Goal: Task Accomplishment & Management: Use online tool/utility

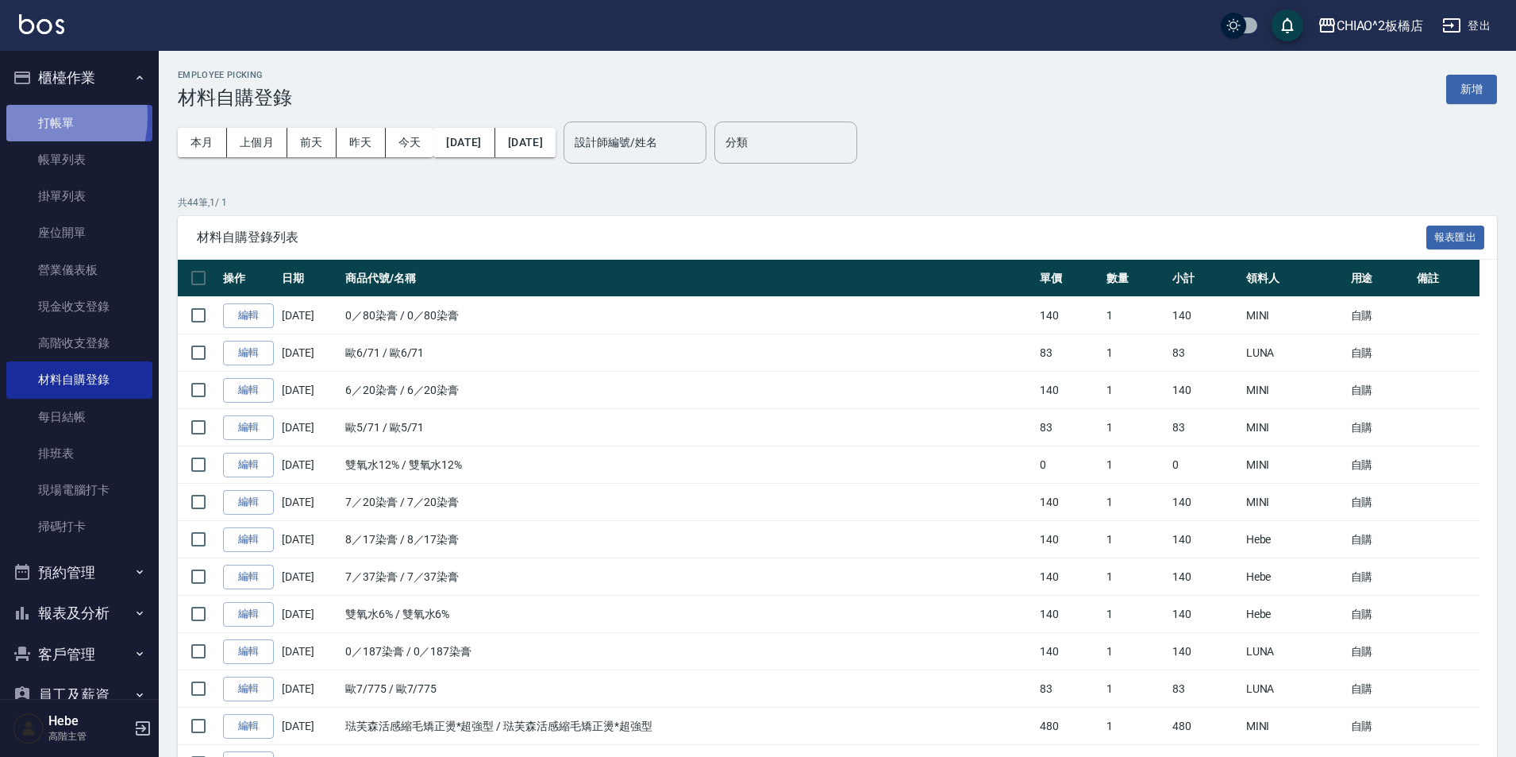
click at [36, 117] on link "打帳單" at bounding box center [79, 123] width 146 height 37
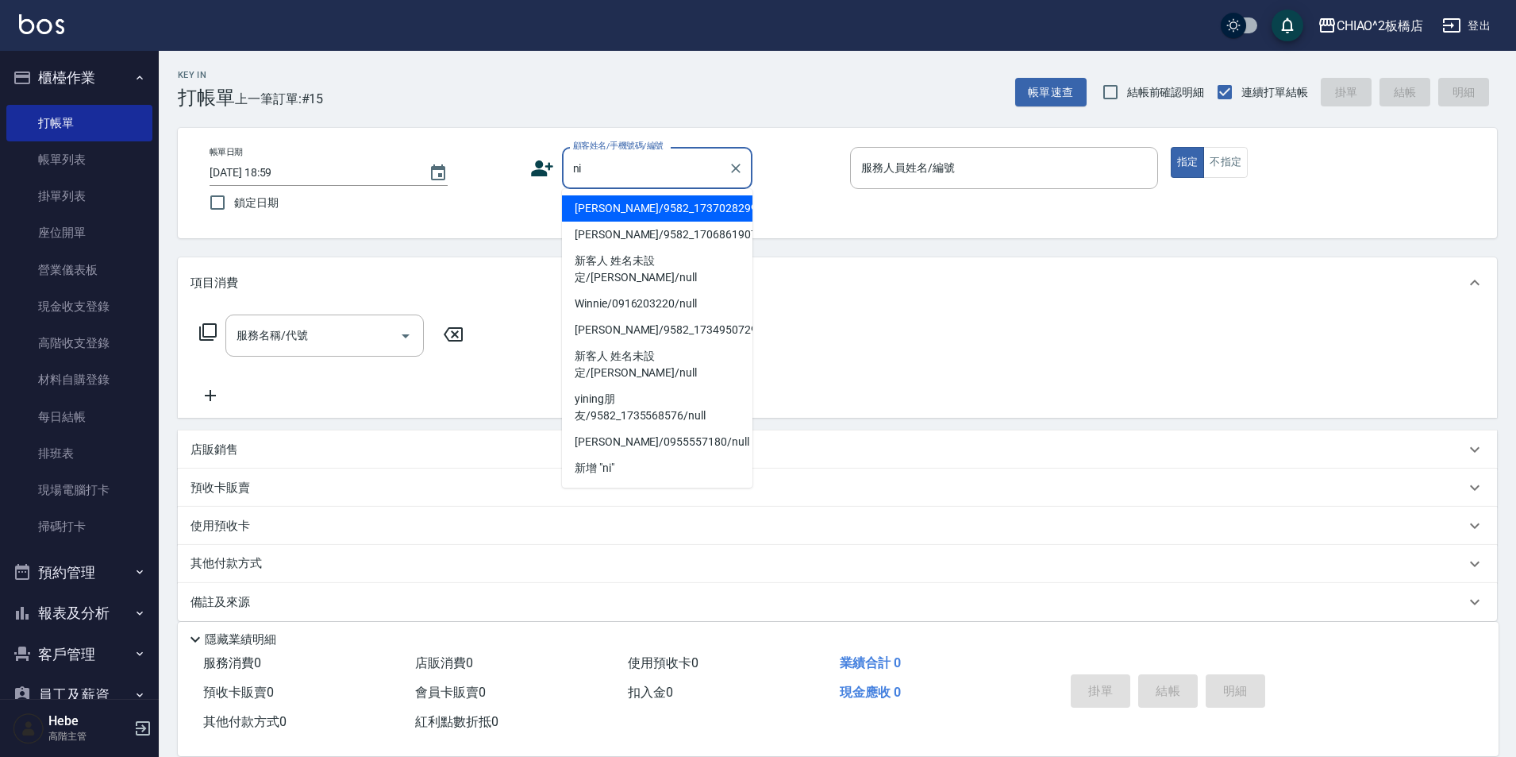
click at [627, 216] on li "[PERSON_NAME]/9582_1737028299/null" at bounding box center [657, 208] width 191 height 26
type input "[PERSON_NAME]/9582_1737028299/null"
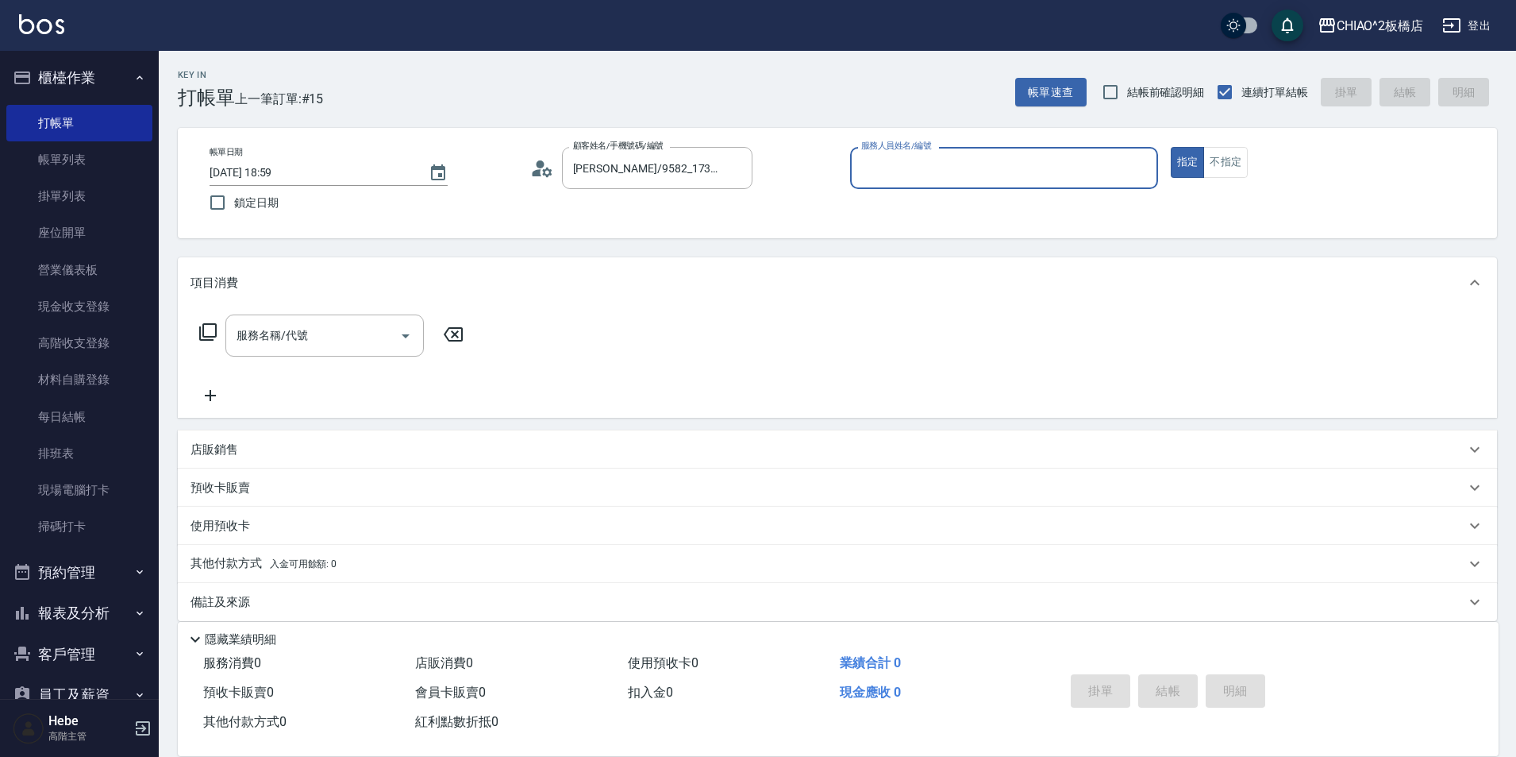
click at [888, 179] on input "服務人員姓名/編號" at bounding box center [1004, 168] width 294 height 28
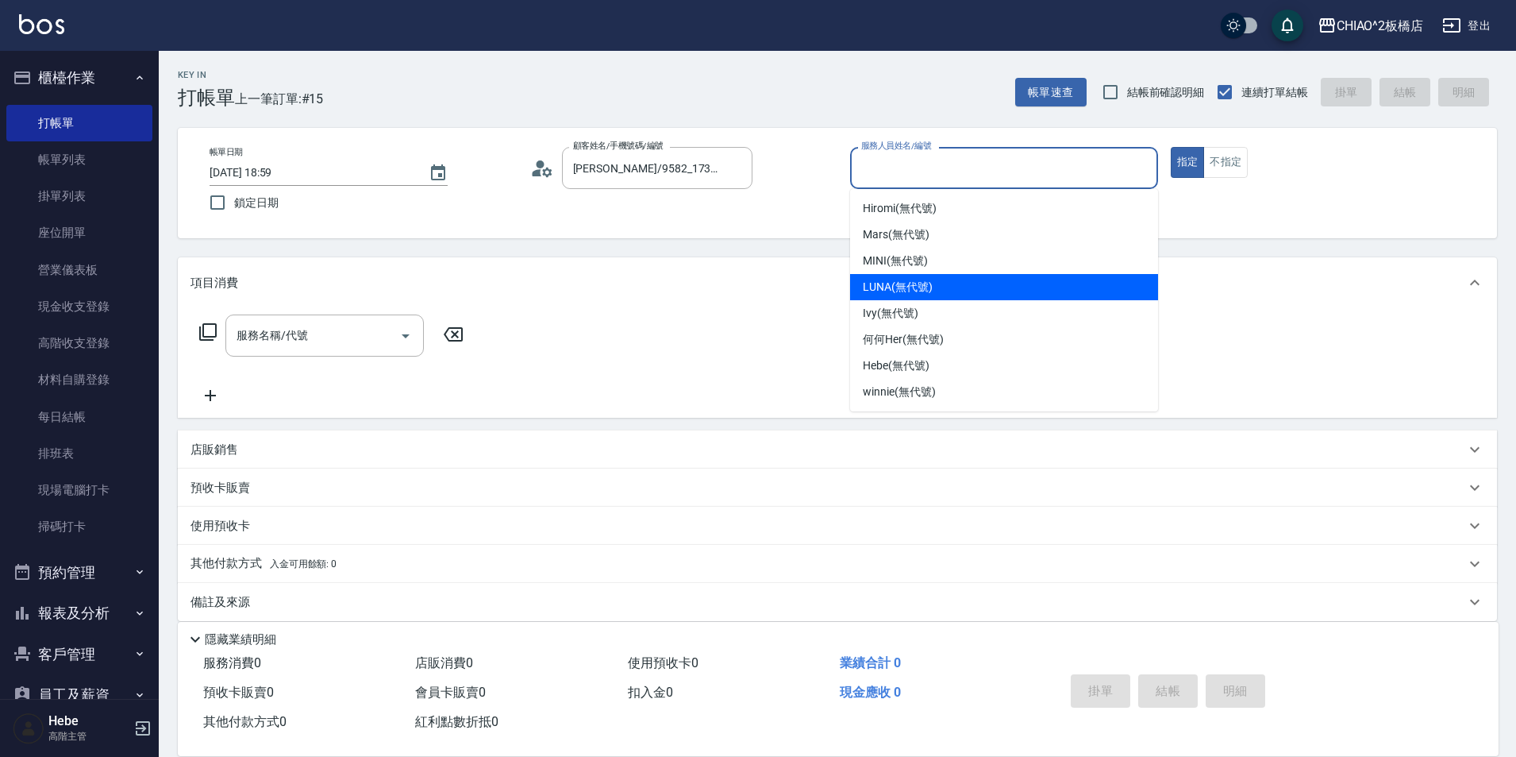
click at [927, 292] on span "LUNA (無代號)" at bounding box center [898, 287] width 70 height 17
type input "LUNA(無代號)"
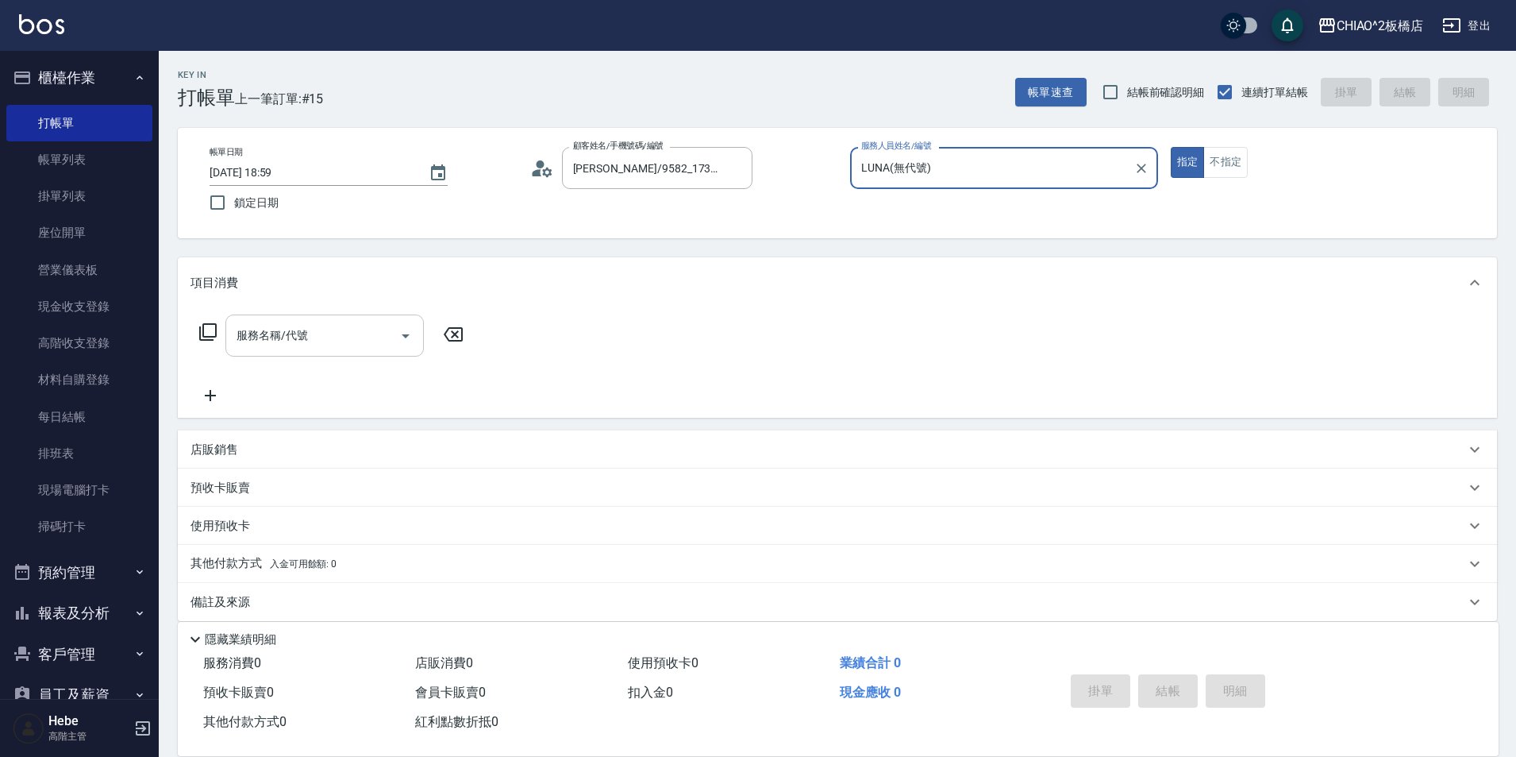
click at [367, 343] on input "服務名稱/代號" at bounding box center [313, 336] width 160 height 28
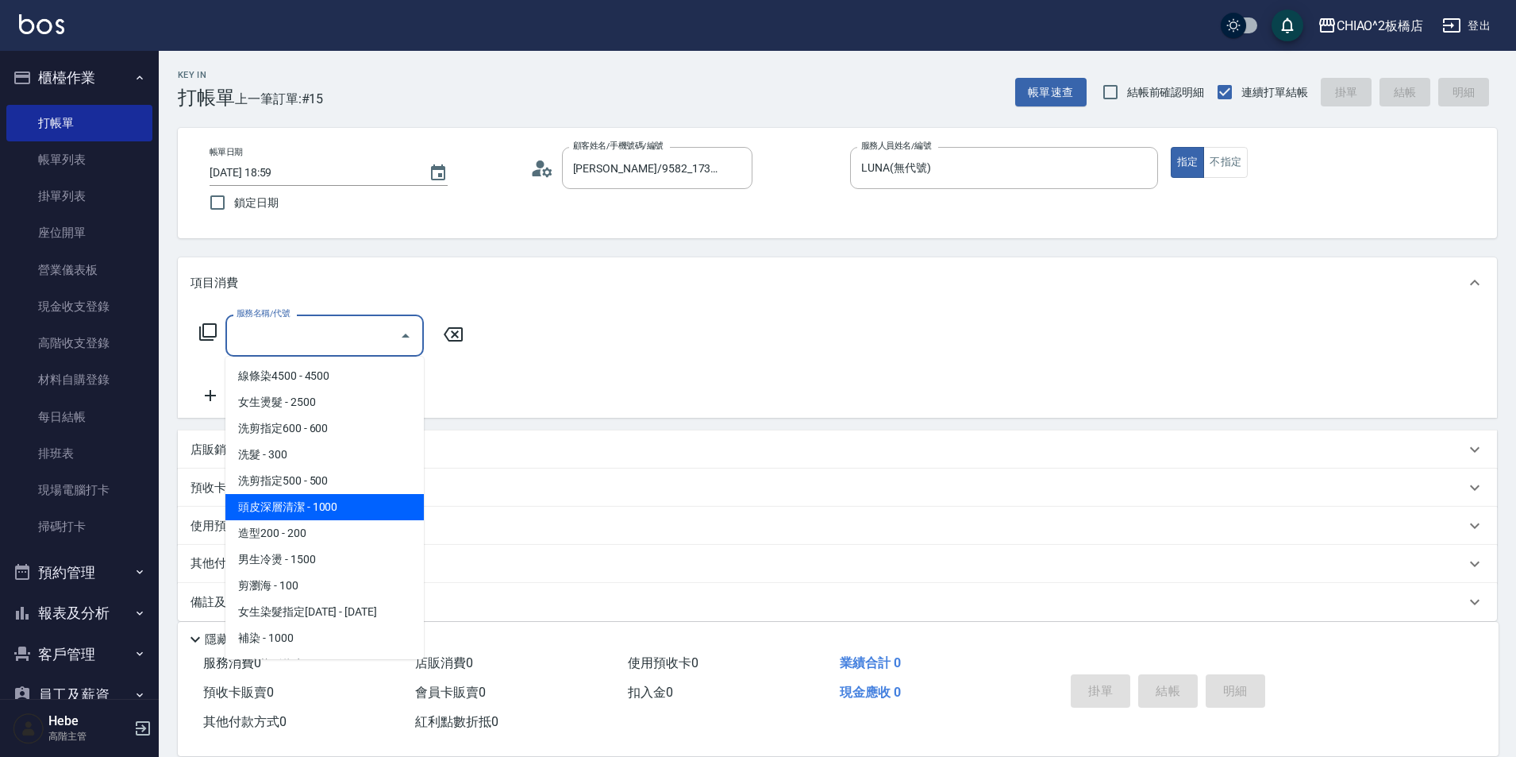
click at [339, 507] on span "頭皮深層清潔 - 1000" at bounding box center [324, 507] width 198 height 26
type input "頭皮深層清潔(96683)"
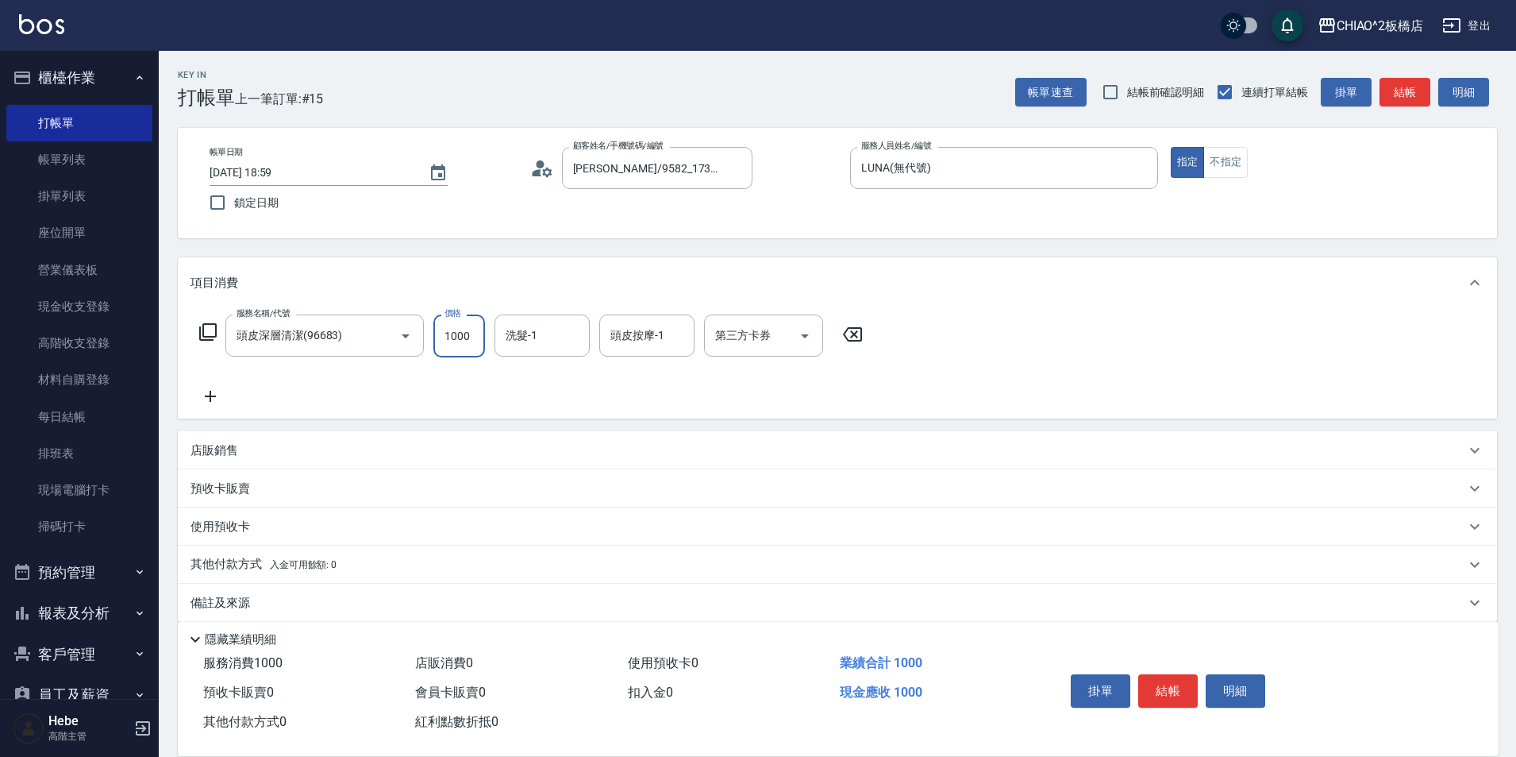
click at [470, 341] on input "1000" at bounding box center [459, 335] width 52 height 43
type input "900"
click at [1166, 690] on button "結帳" at bounding box center [1169, 690] width 60 height 33
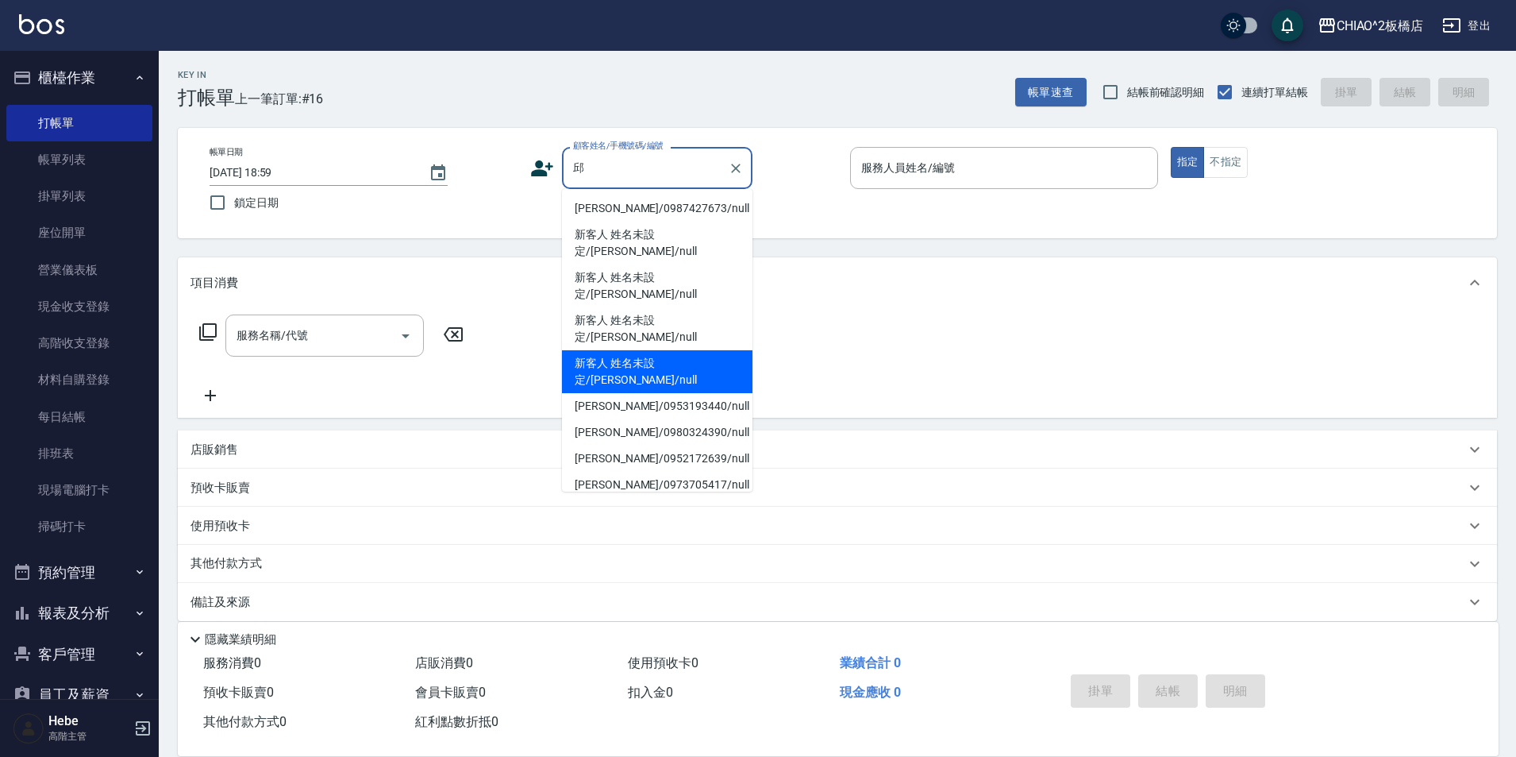
drag, startPoint x: 661, startPoint y: 304, endPoint x: 909, endPoint y: 217, distance: 263.4
click at [661, 350] on li "新客人 姓名未設定/[PERSON_NAME]/null" at bounding box center [657, 371] width 191 height 43
type input "新客人 姓名未設定/[PERSON_NAME]/null"
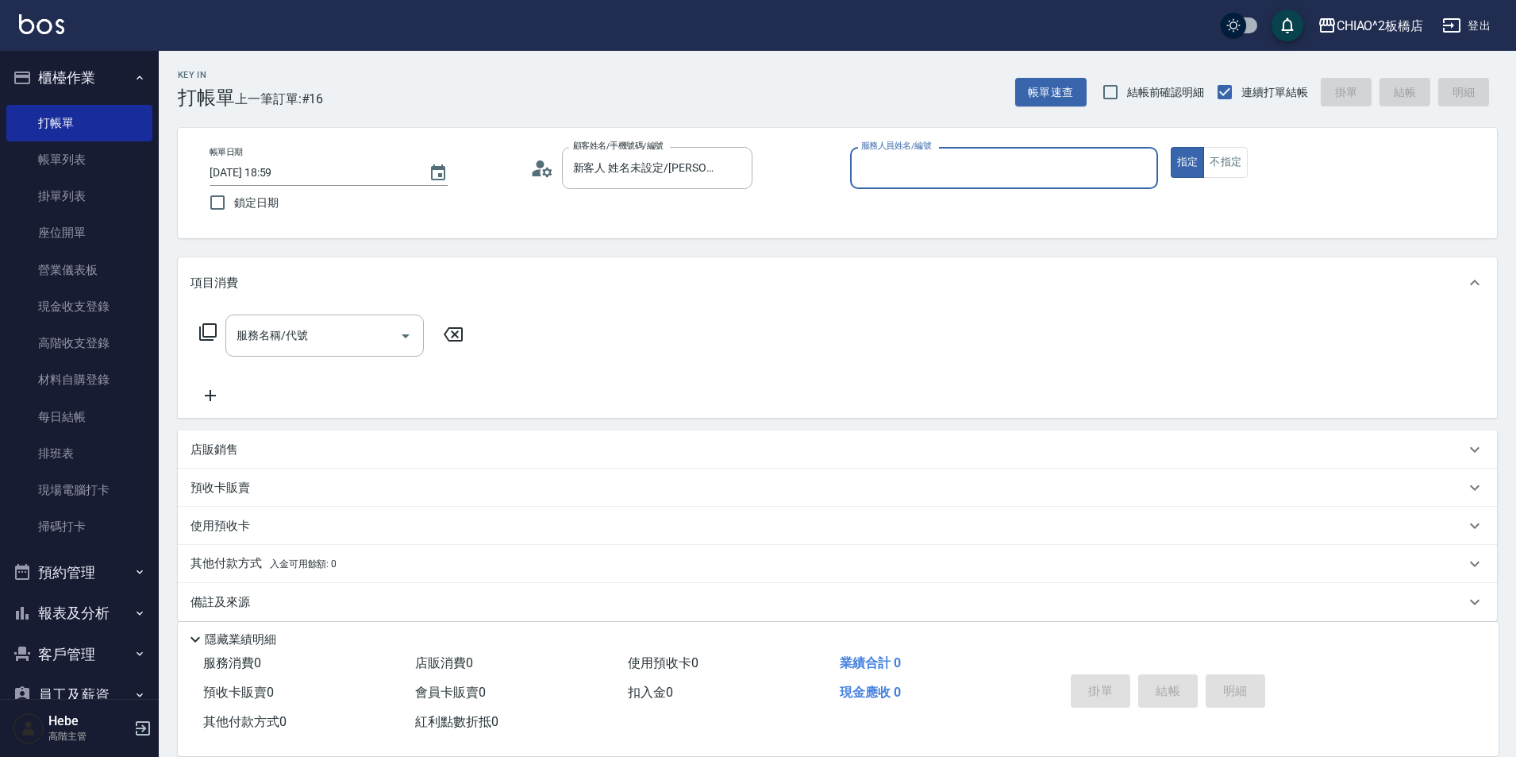
click at [923, 177] on input "服務人員姓名/編號" at bounding box center [1004, 168] width 294 height 28
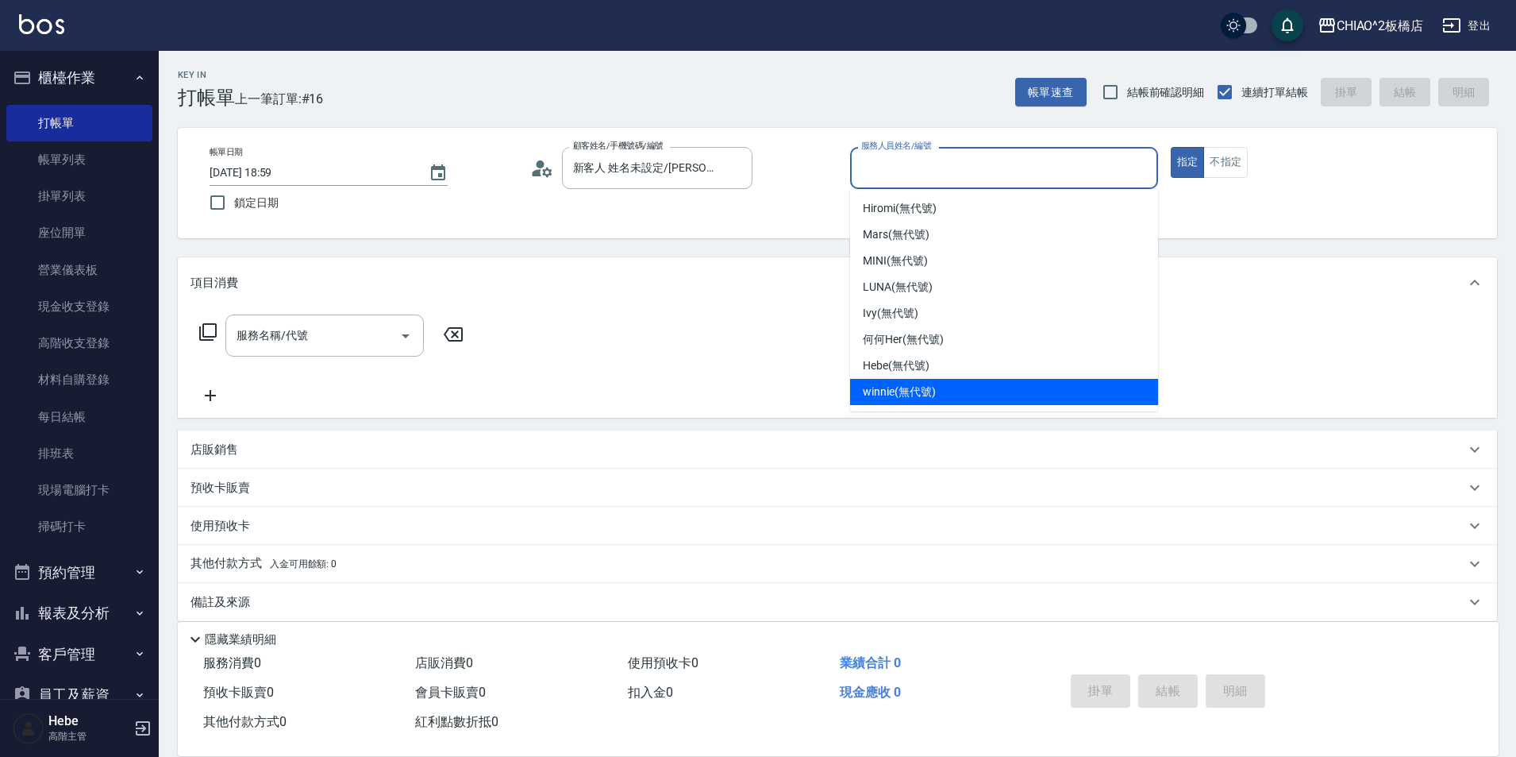
drag, startPoint x: 886, startPoint y: 391, endPoint x: 570, endPoint y: 337, distance: 320.6
click at [884, 392] on span "winnie (無代號)" at bounding box center [899, 391] width 72 height 17
type input "winnie(無代號)"
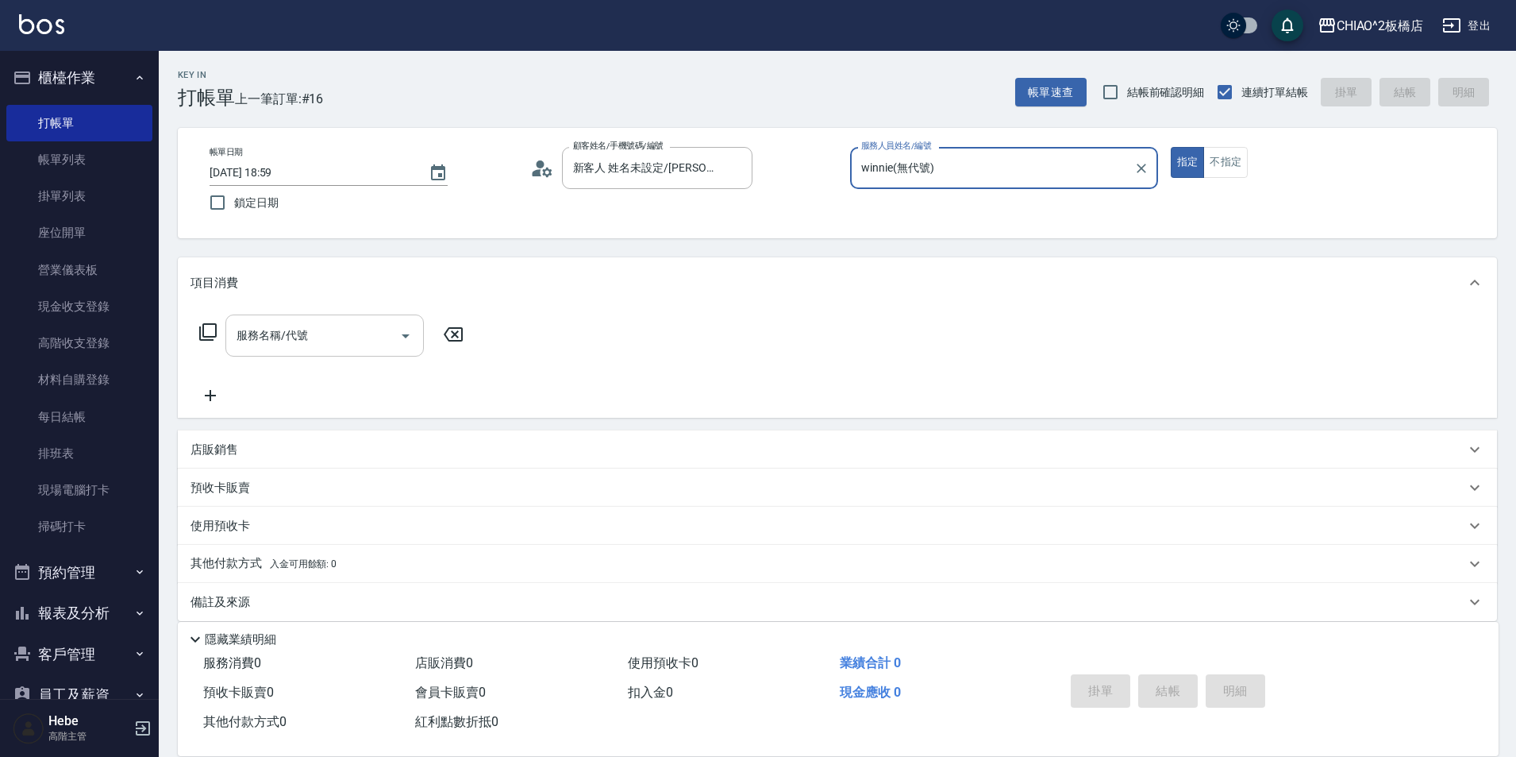
click at [321, 328] on input "服務名稱/代號" at bounding box center [313, 336] width 160 height 28
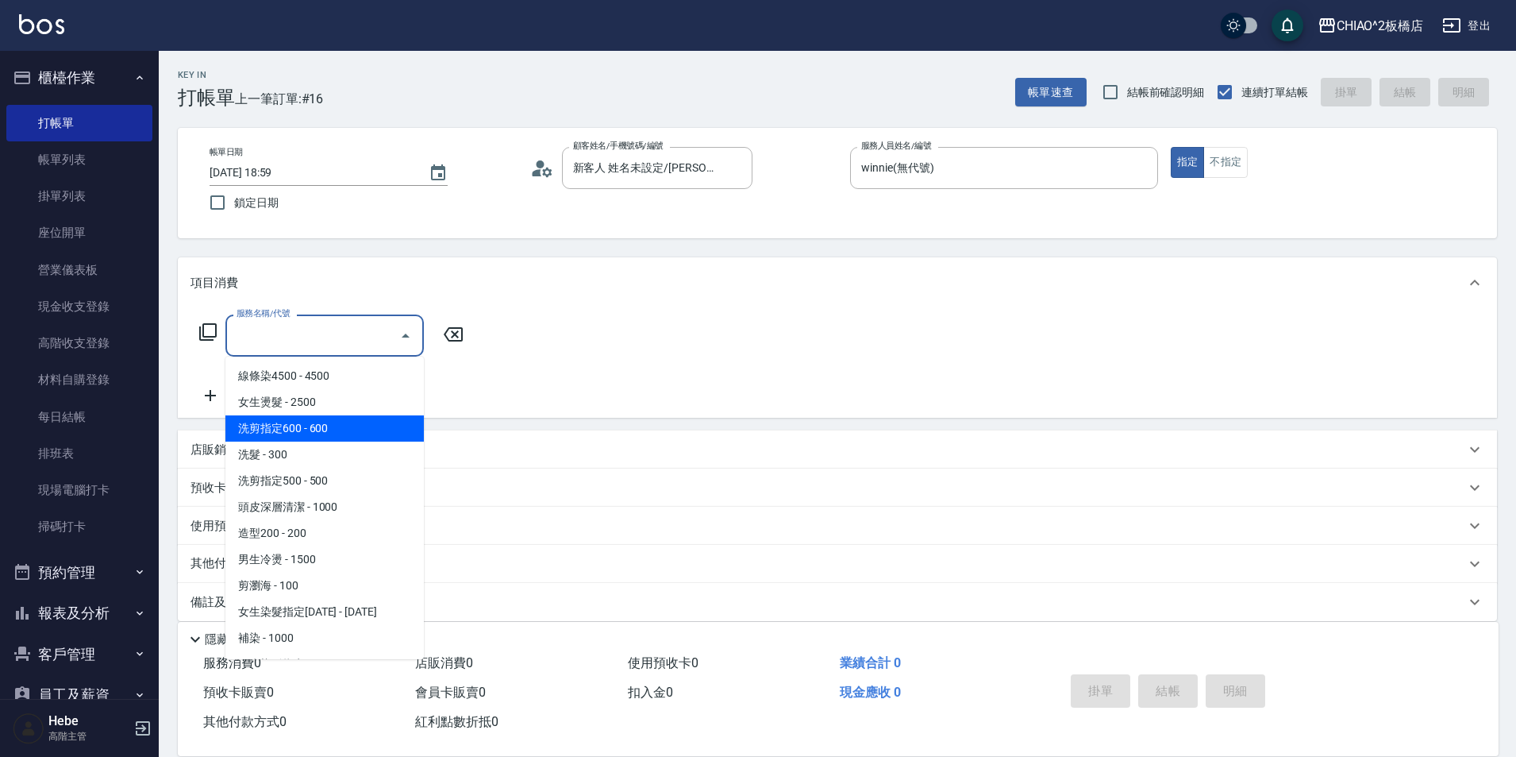
click at [313, 438] on span "洗剪指定600 - 600" at bounding box center [324, 428] width 198 height 26
type input "洗剪指定600(96678)"
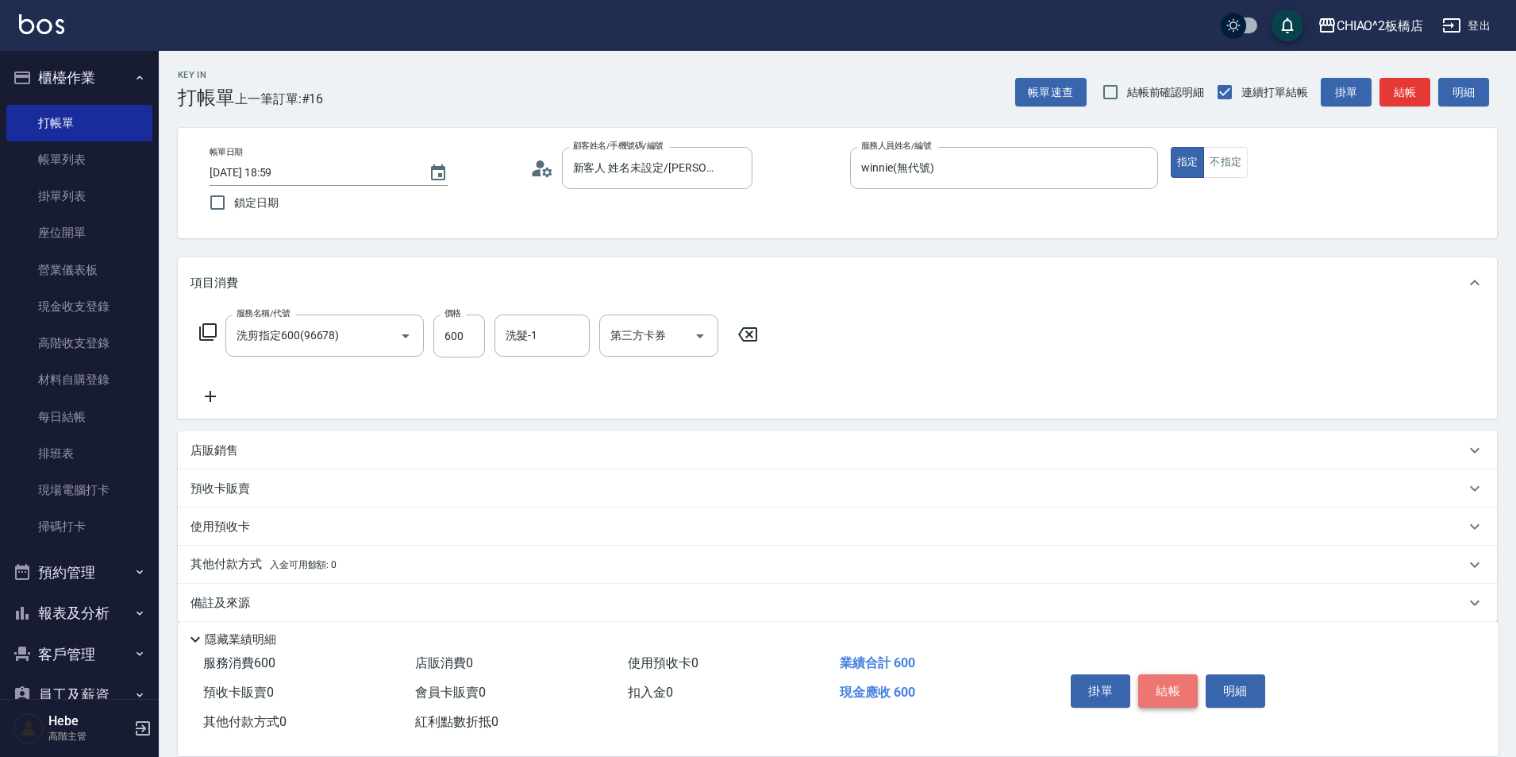
click at [1184, 685] on button "結帳" at bounding box center [1169, 690] width 60 height 33
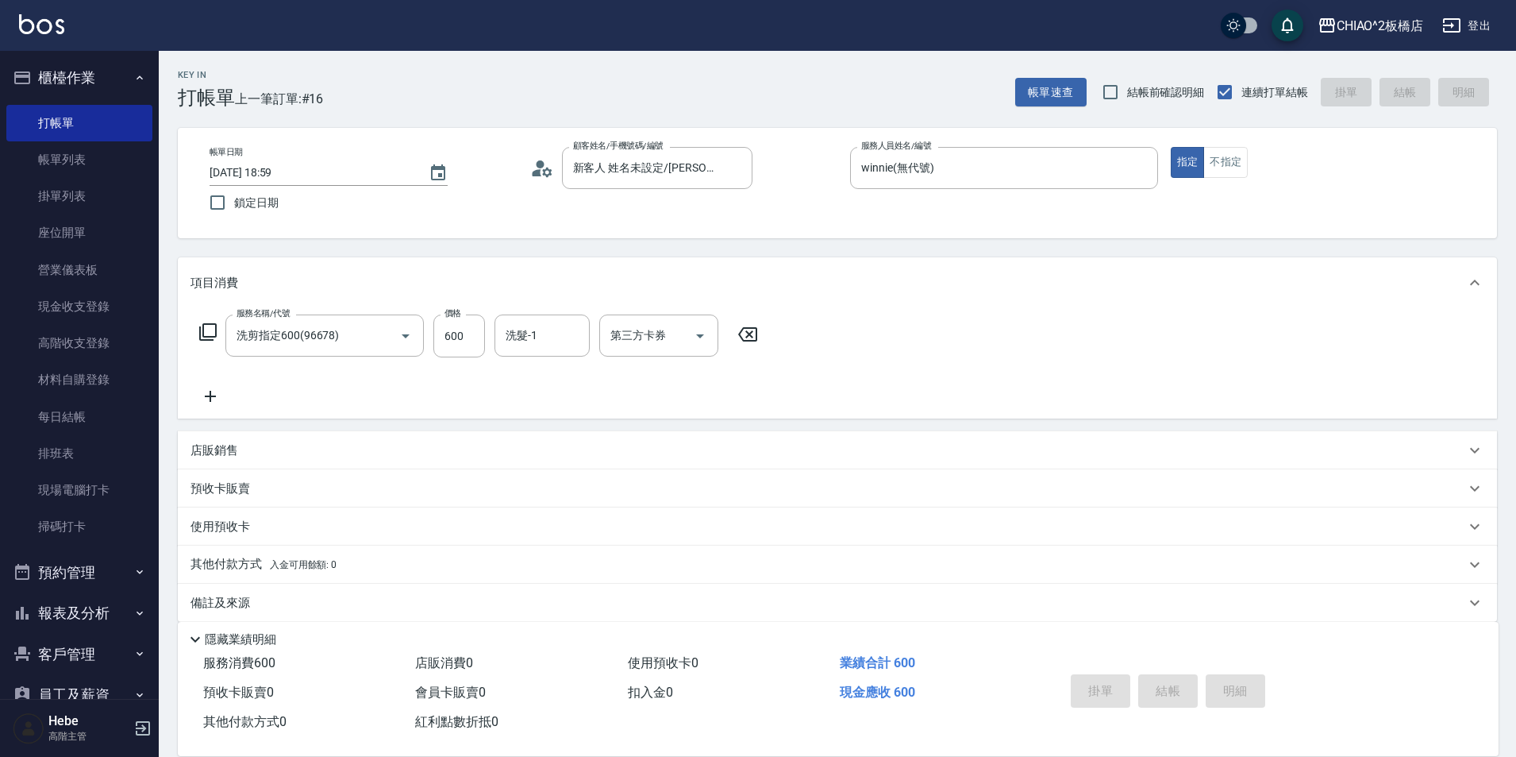
type input "[DATE] 19:24"
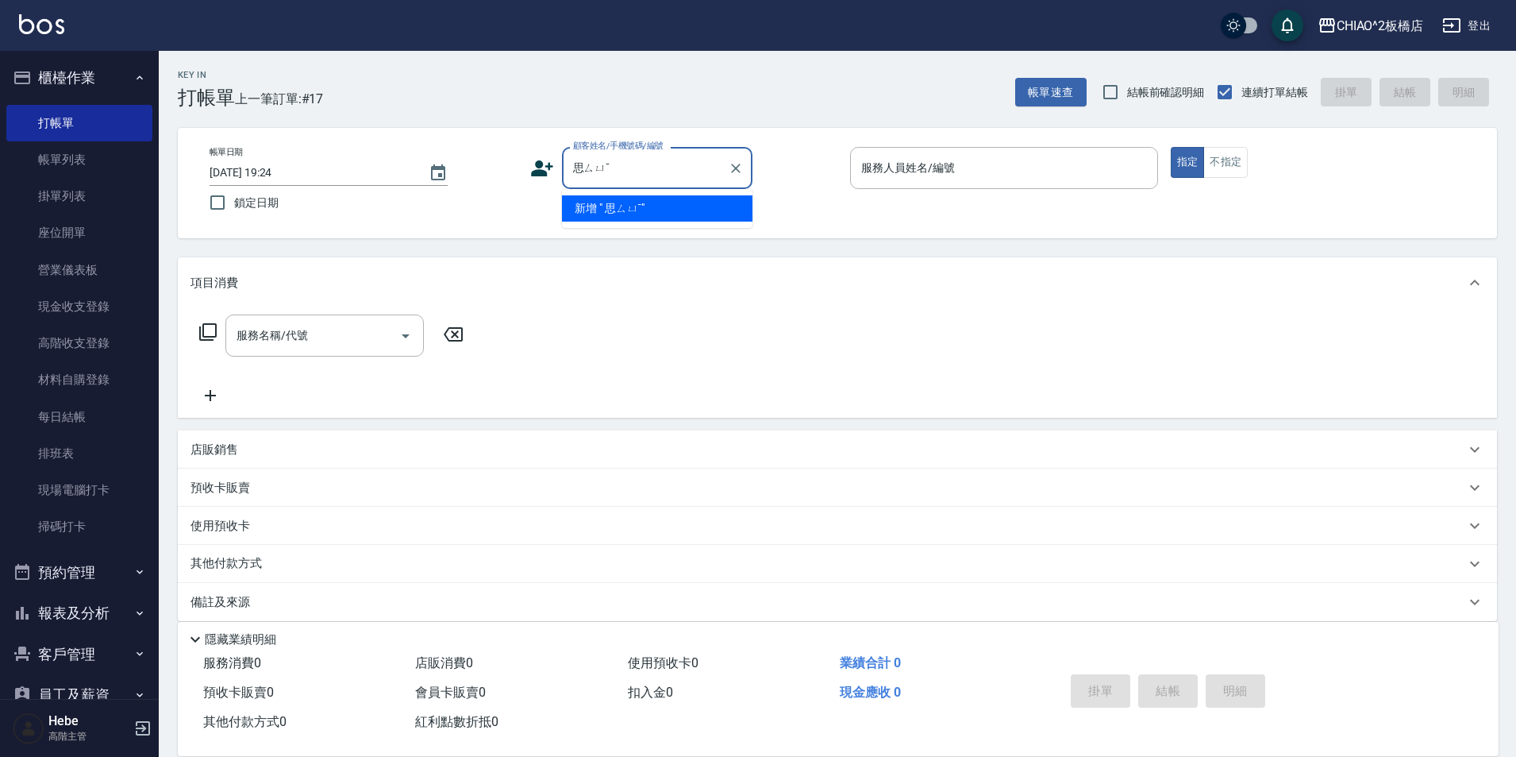
scroll to position [0, 499]
type input "思"
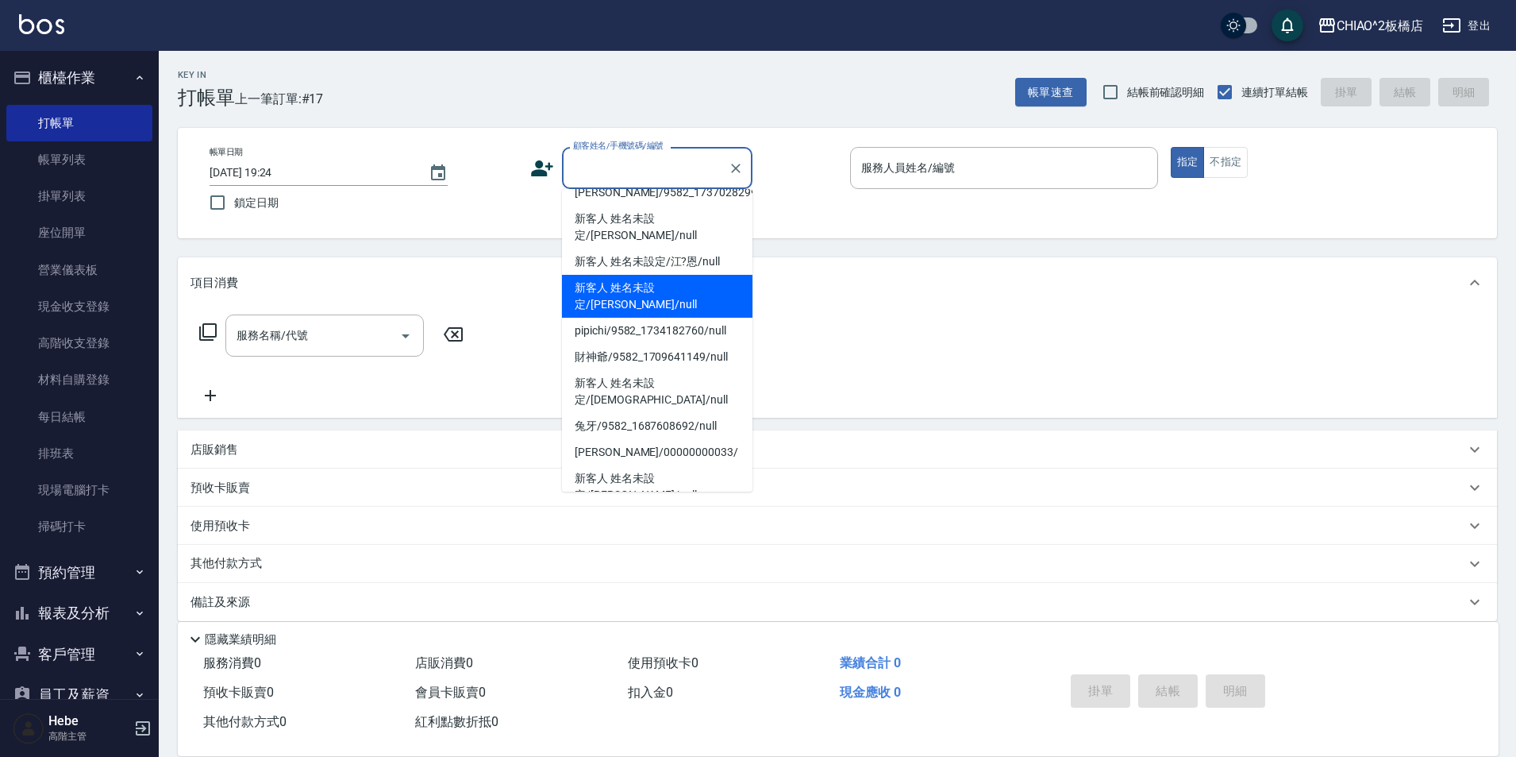
scroll to position [245, 0]
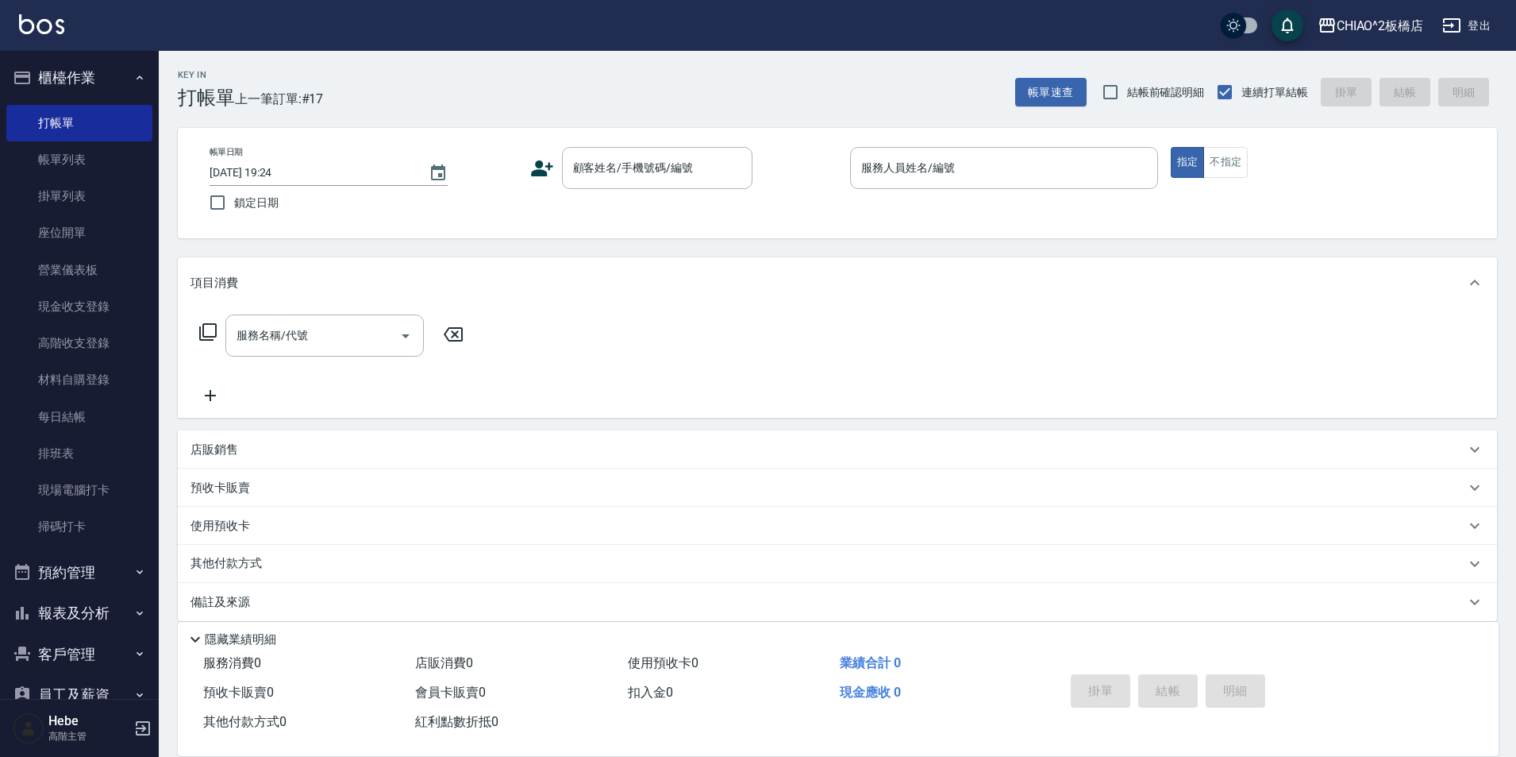
click at [999, 374] on div "服務名稱/代號 服務名稱/代號" at bounding box center [838, 363] width 1320 height 110
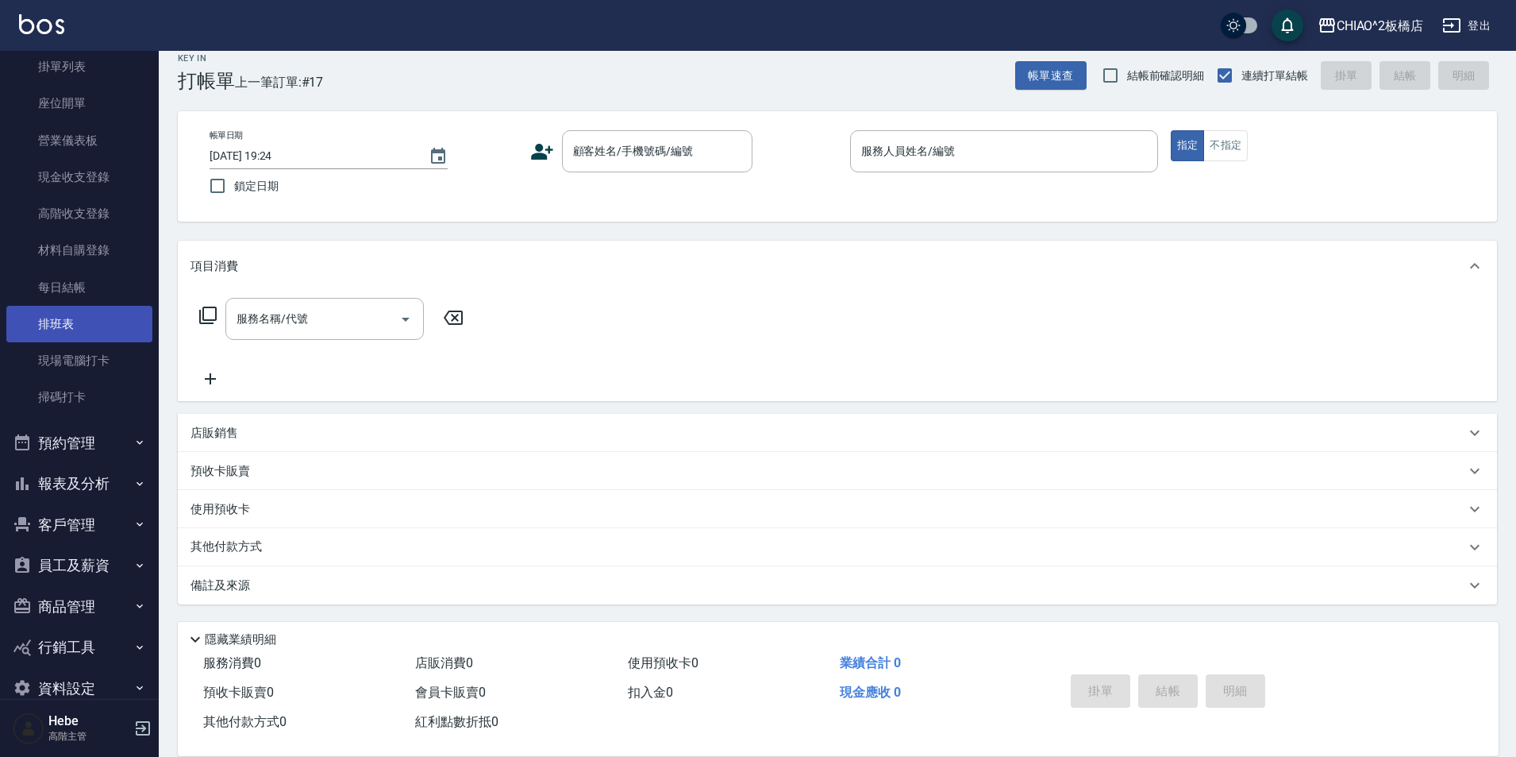
scroll to position [158, 0]
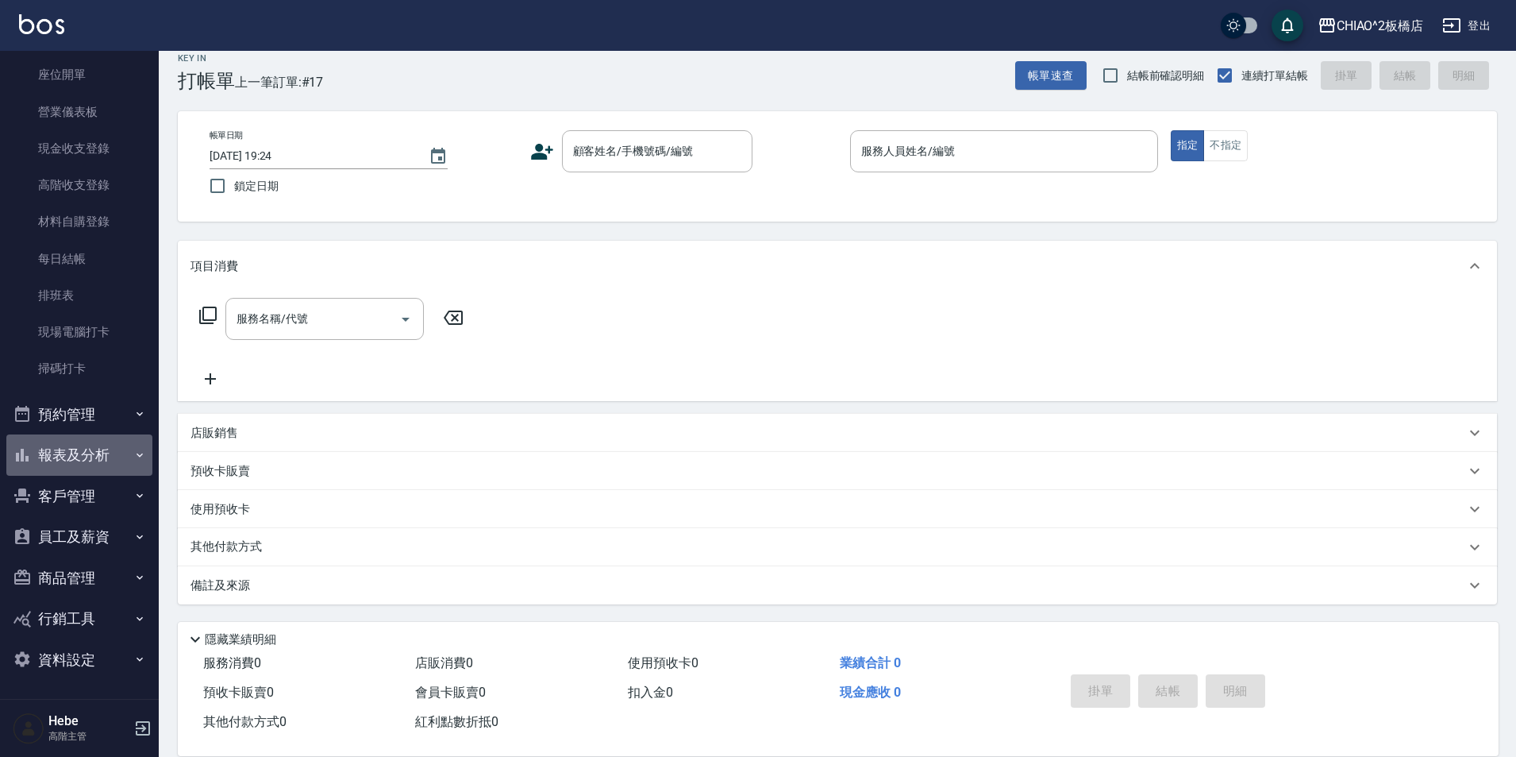
click at [82, 445] on button "報表及分析" at bounding box center [79, 454] width 146 height 41
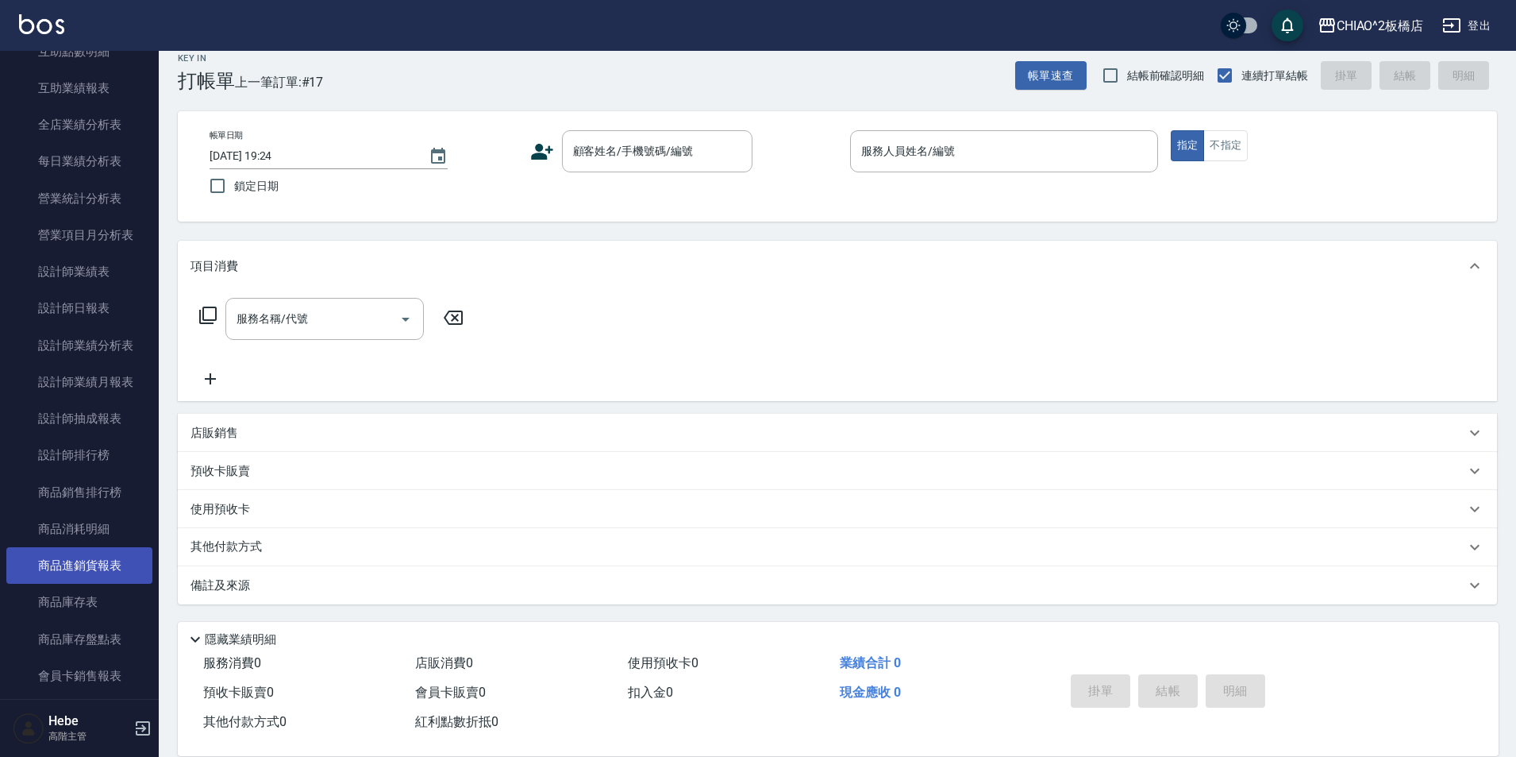
scroll to position [952, 0]
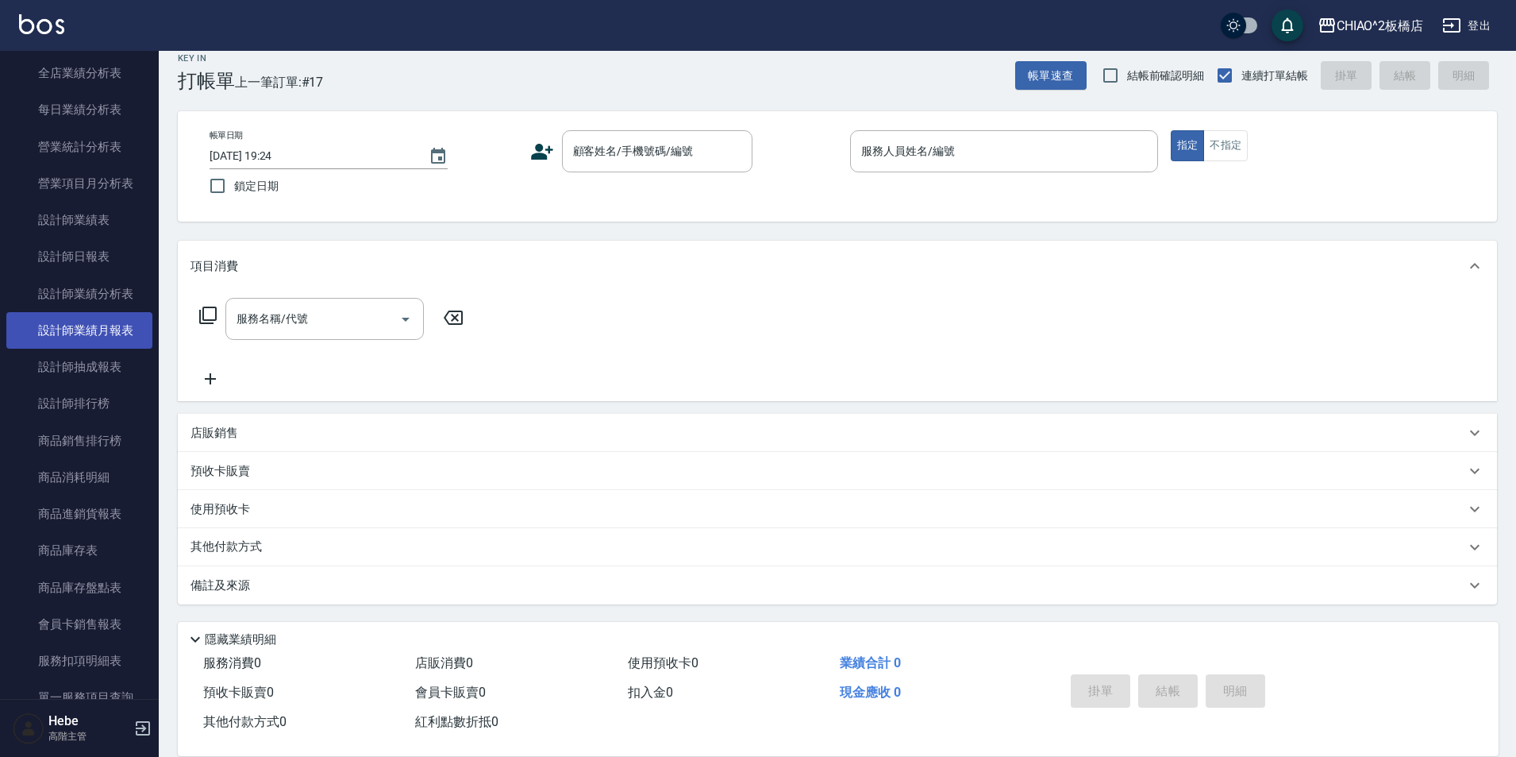
click at [89, 331] on link "設計師業績月報表" at bounding box center [79, 330] width 146 height 37
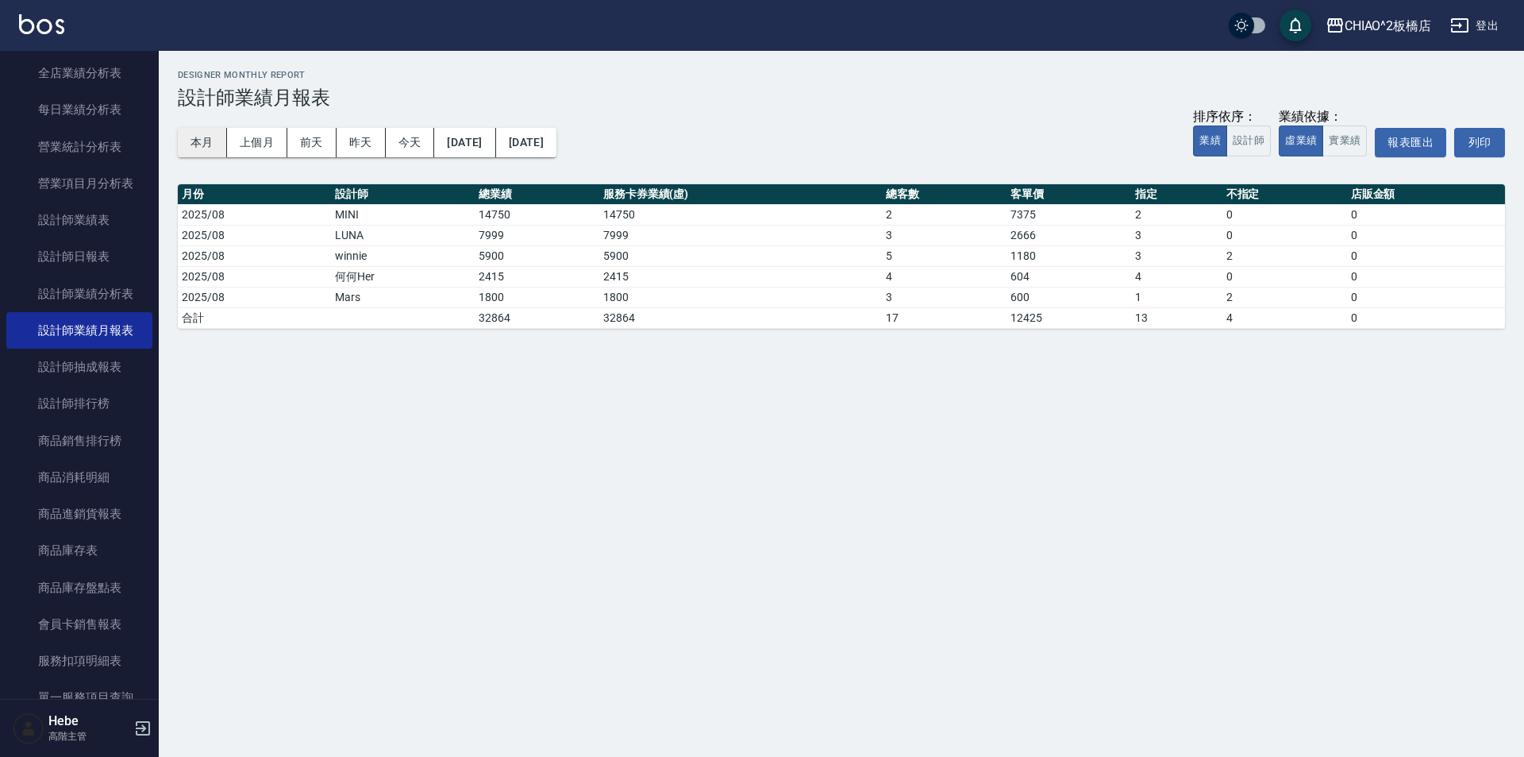
click at [206, 141] on button "本月" at bounding box center [202, 142] width 49 height 29
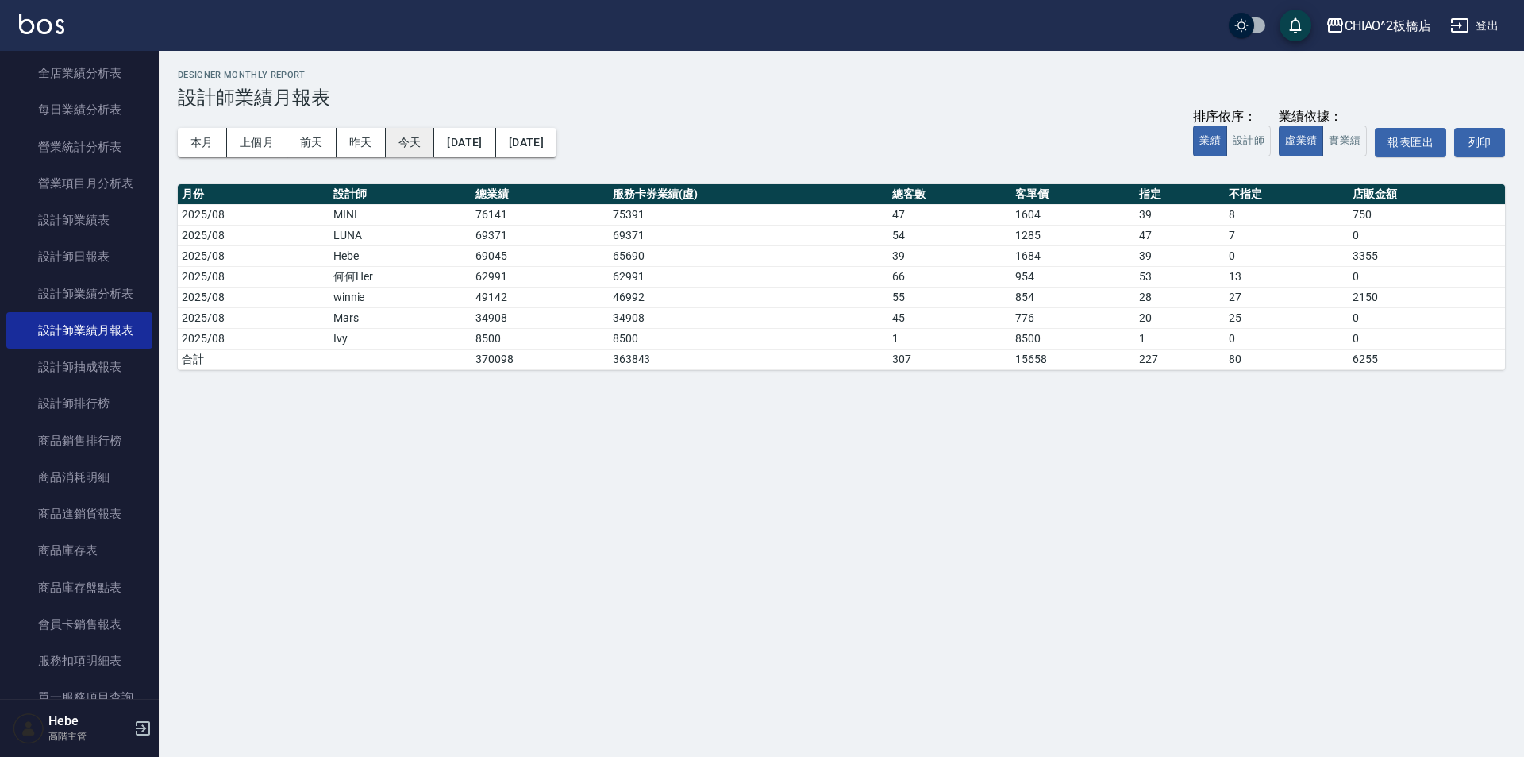
click at [400, 156] on button "今天" at bounding box center [410, 142] width 49 height 29
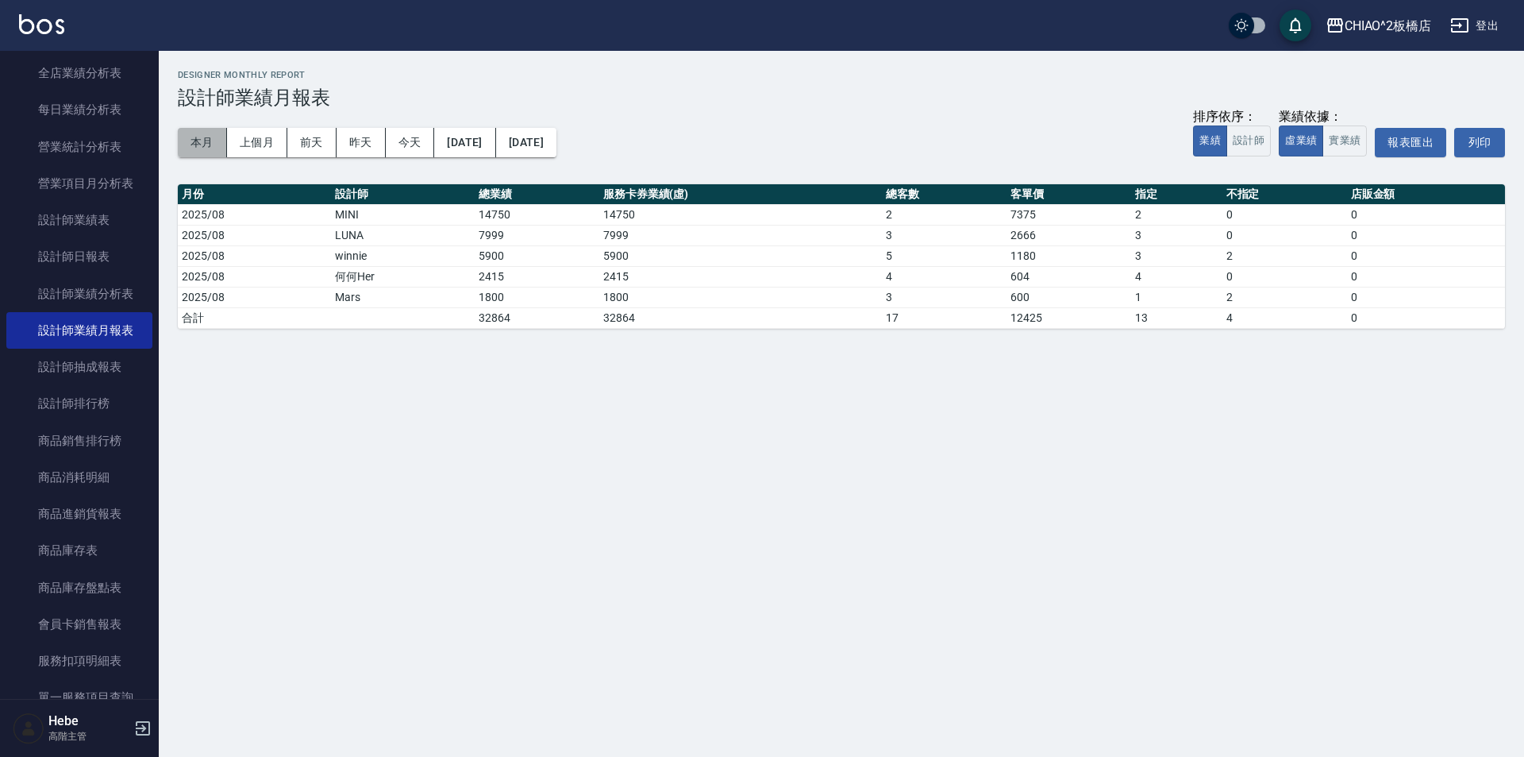
click at [205, 140] on button "本月" at bounding box center [202, 142] width 49 height 29
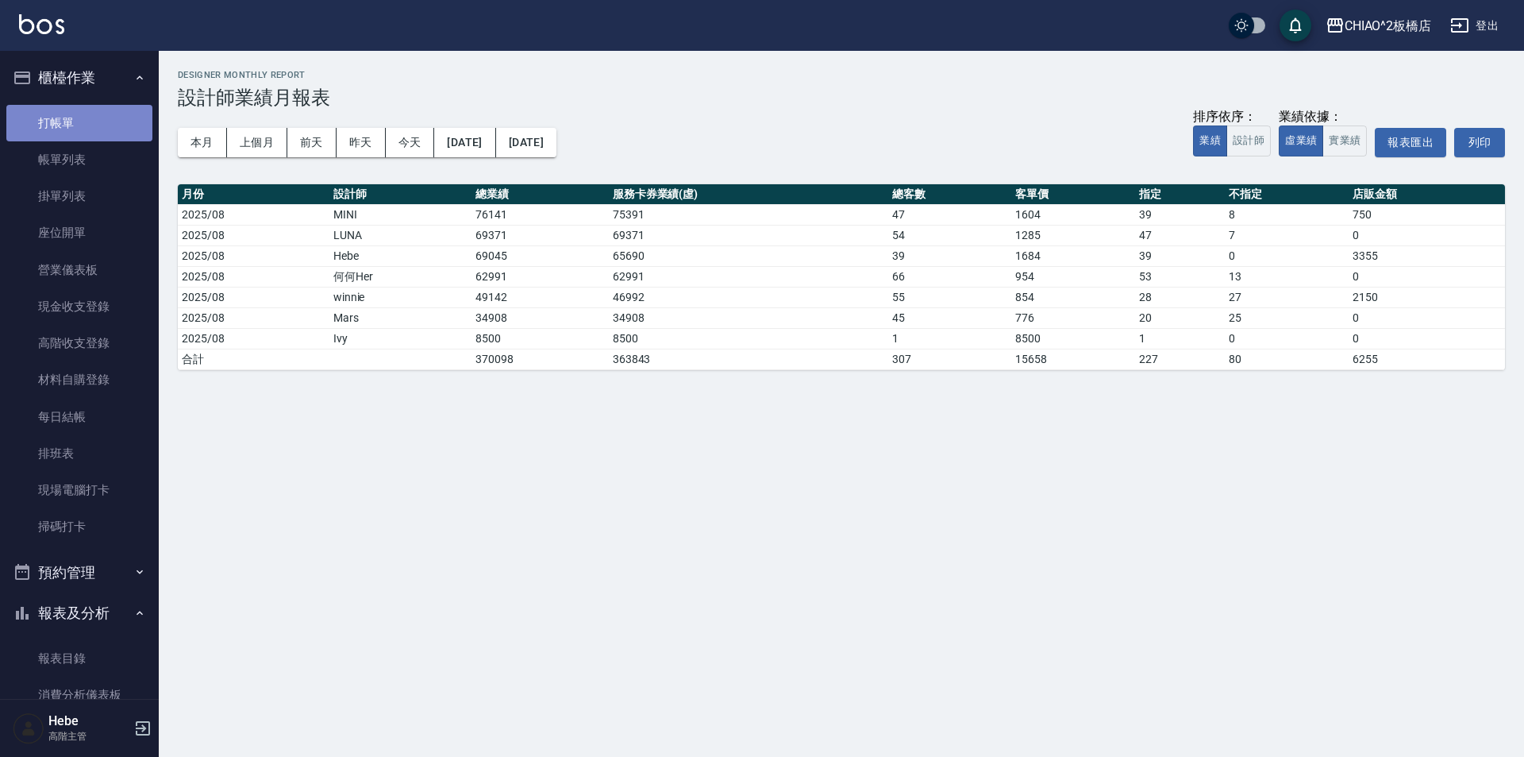
click at [94, 125] on link "打帳單" at bounding box center [79, 123] width 146 height 37
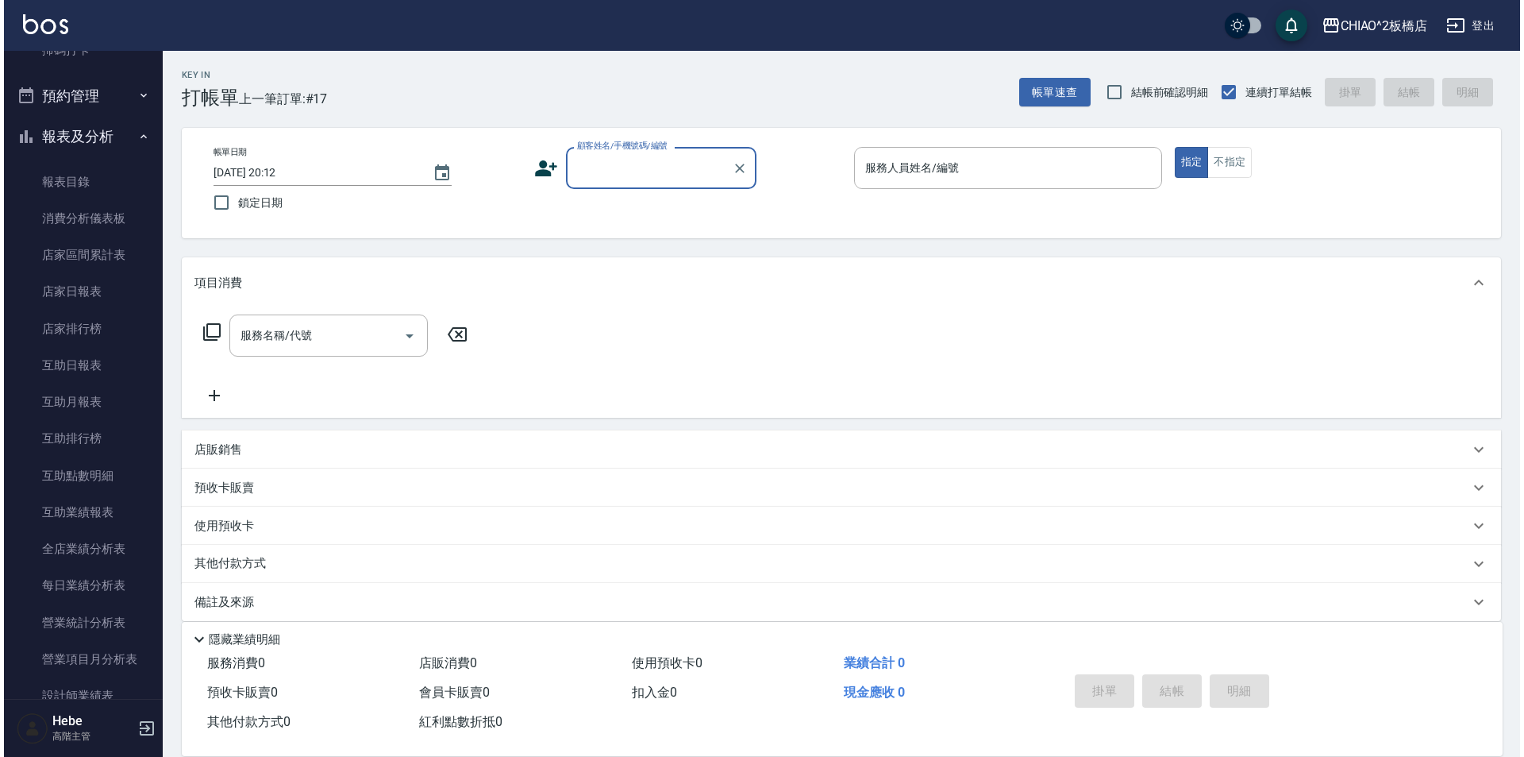
scroll to position [794, 0]
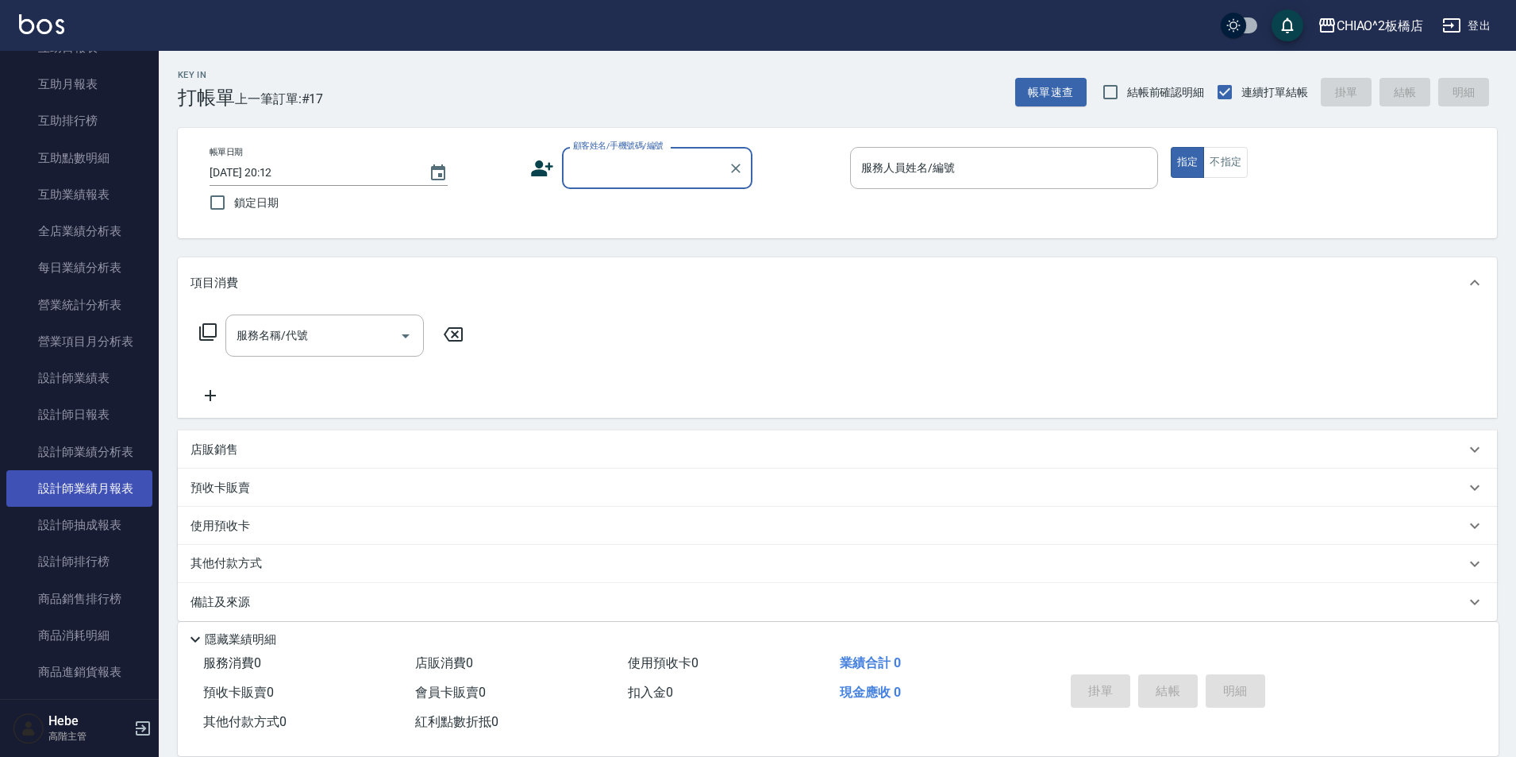
click at [80, 490] on link "設計師業績月報表" at bounding box center [79, 488] width 146 height 37
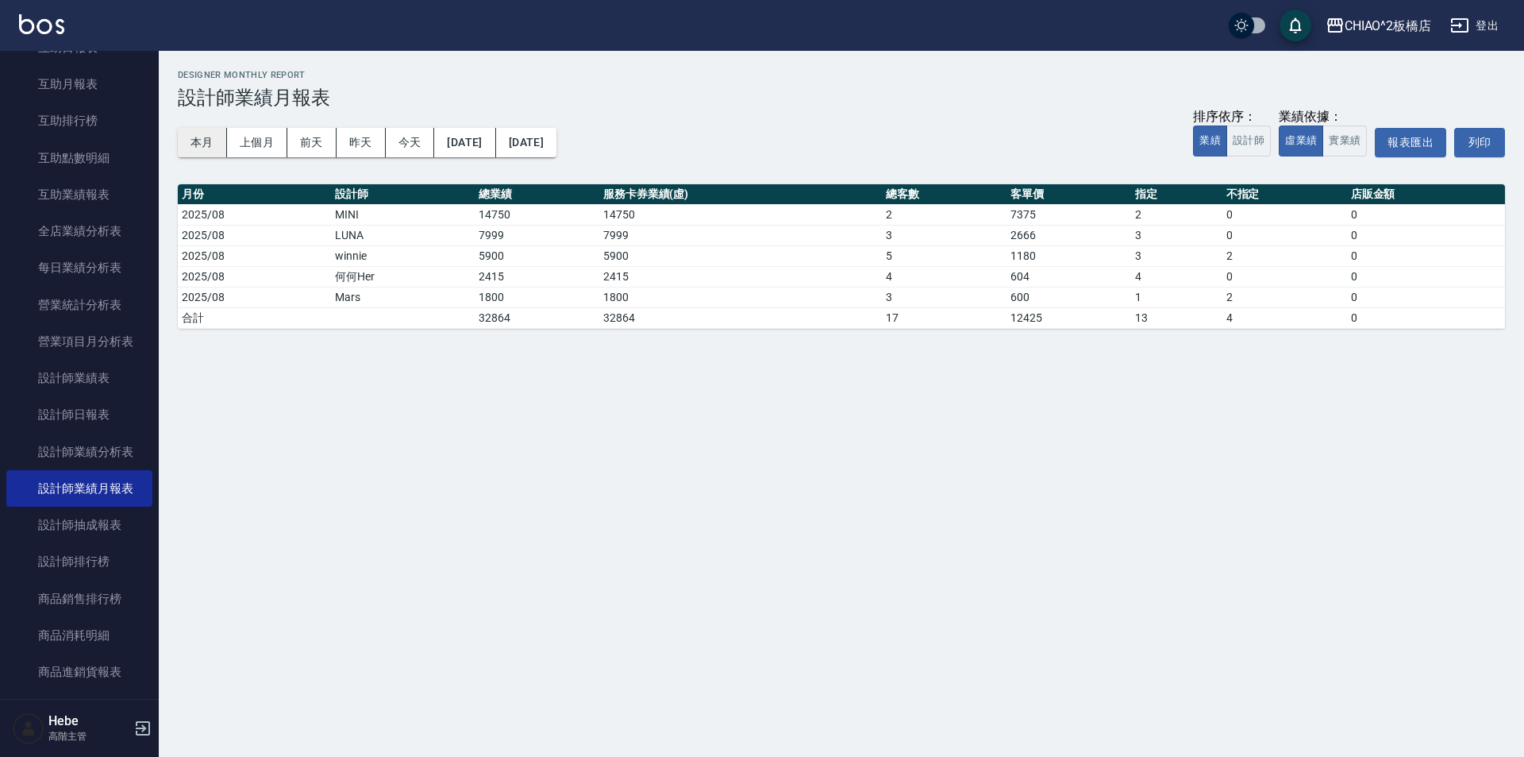
click at [187, 130] on button "本月" at bounding box center [202, 142] width 49 height 29
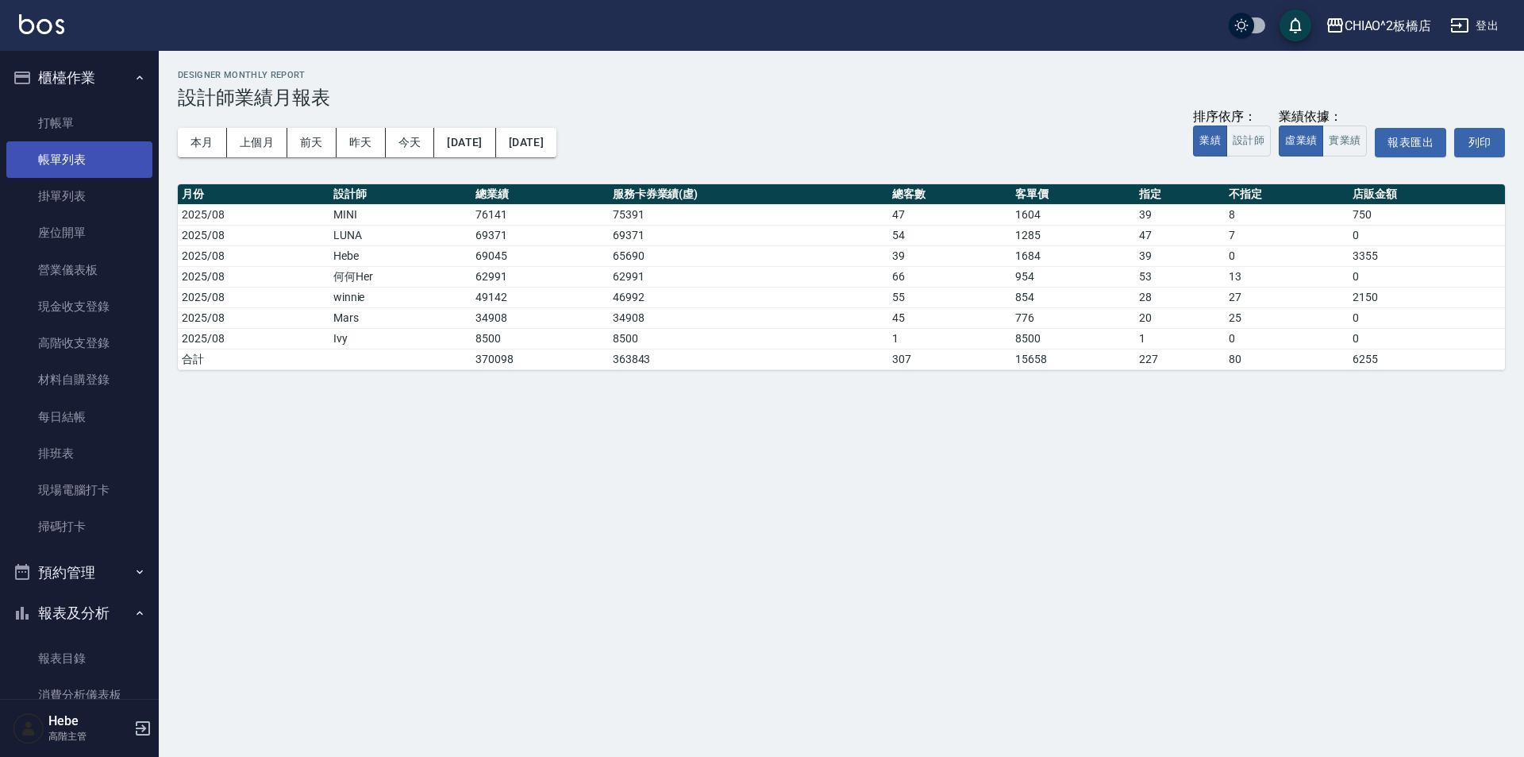
click at [52, 148] on link "帳單列表" at bounding box center [79, 159] width 146 height 37
click at [56, 127] on link "打帳單" at bounding box center [79, 123] width 146 height 37
